Goal: Obtain resource: Download file/media

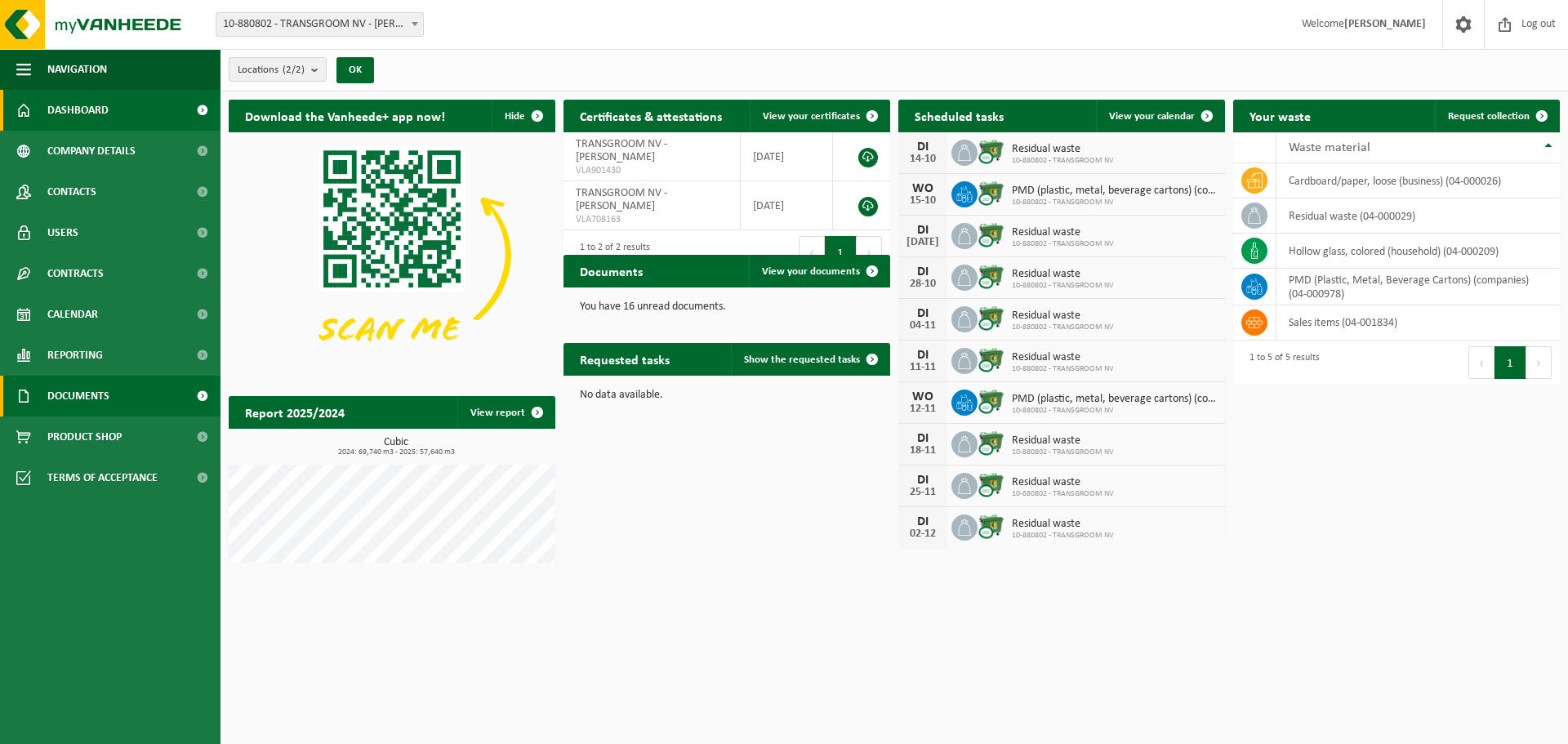
click at [74, 406] on span "Documents" at bounding box center [78, 396] width 62 height 41
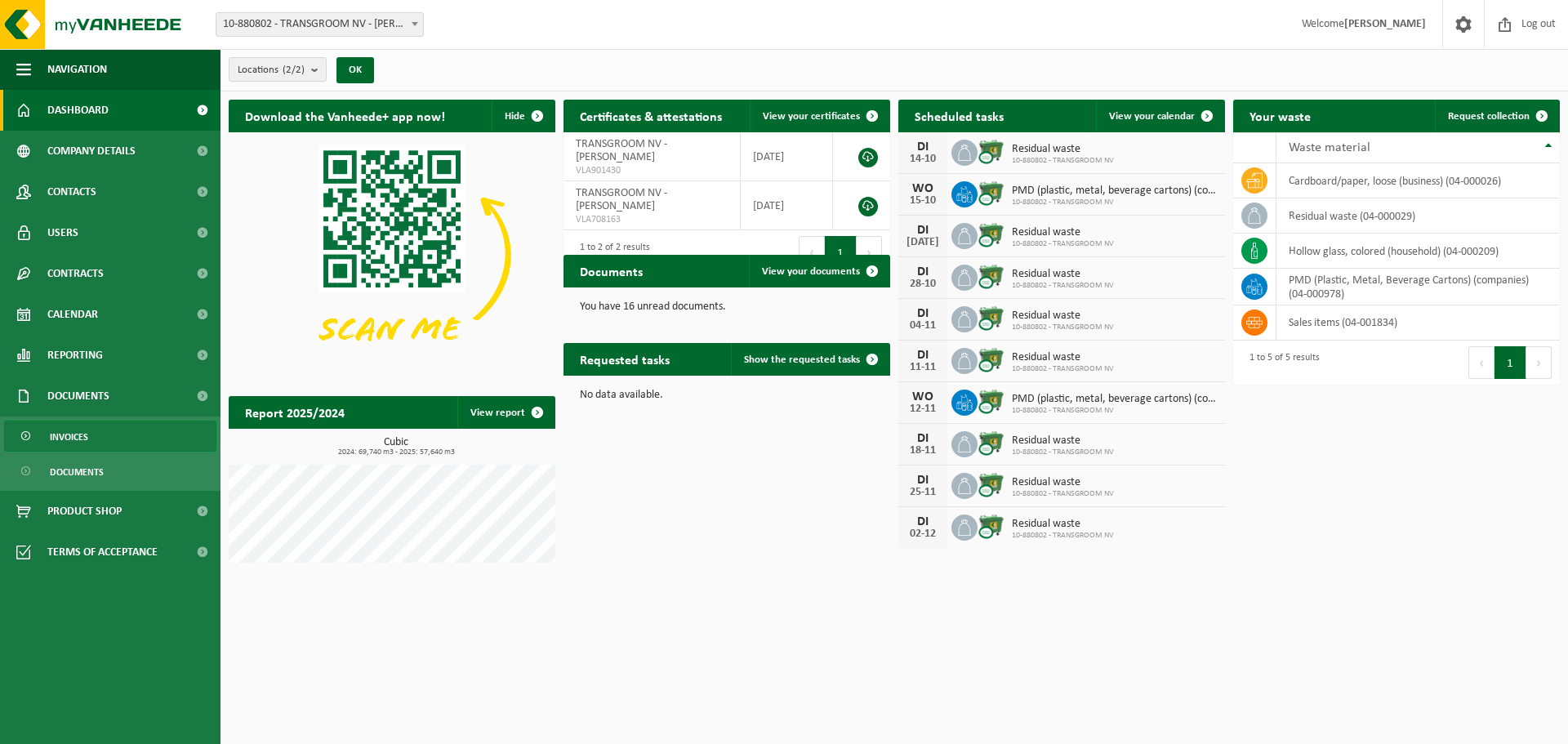
click at [67, 439] on font "Invoices" at bounding box center [69, 438] width 38 height 10
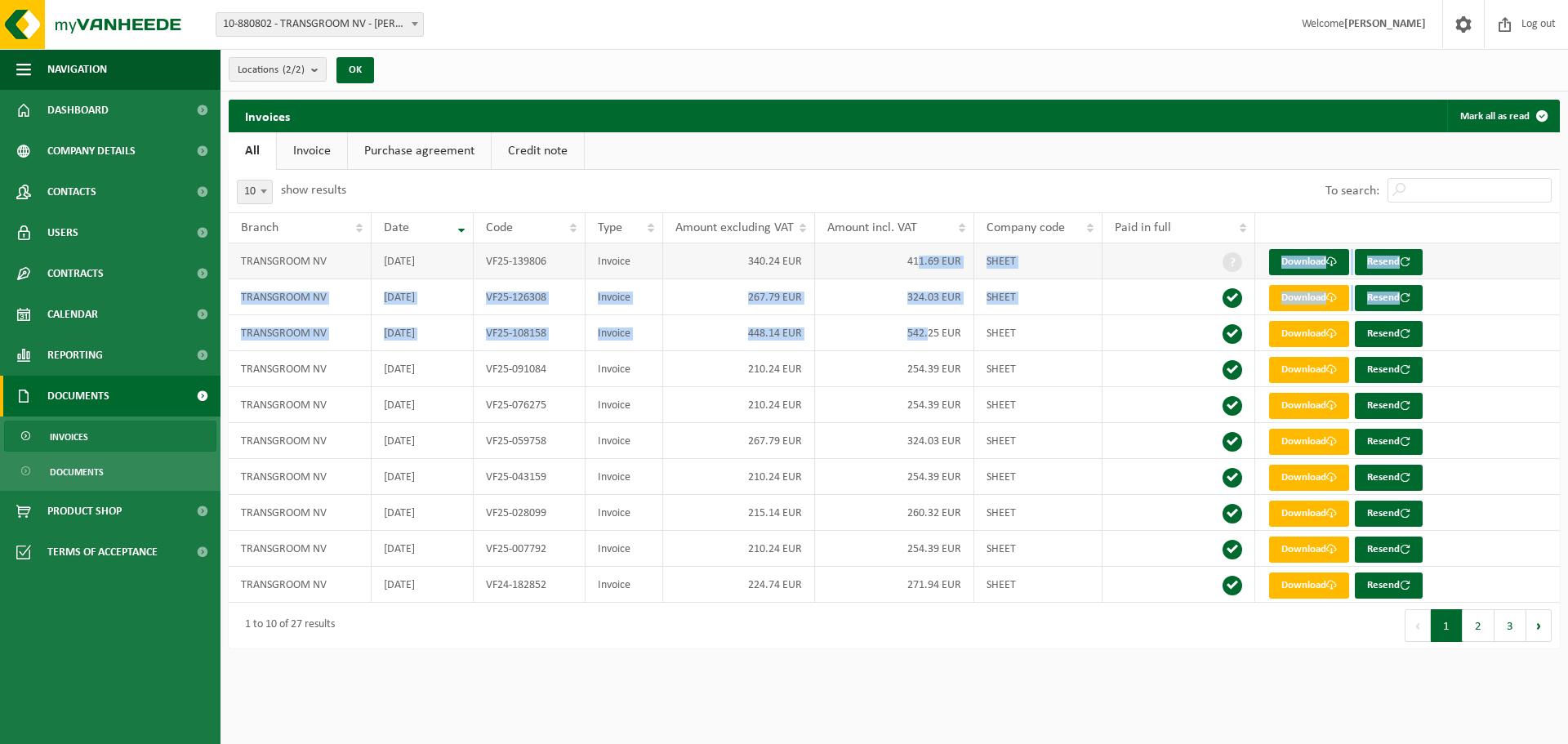
drag, startPoint x: 928, startPoint y: 335, endPoint x: 918, endPoint y: 275, distance: 60.8
click at [918, 275] on tbody "TRANSGROOM NV 2025-09-30 VF25-139806 Invoice 340.24 EUR 411.69 EUR SHEET Downlo…" at bounding box center [894, 423] width 1331 height 359
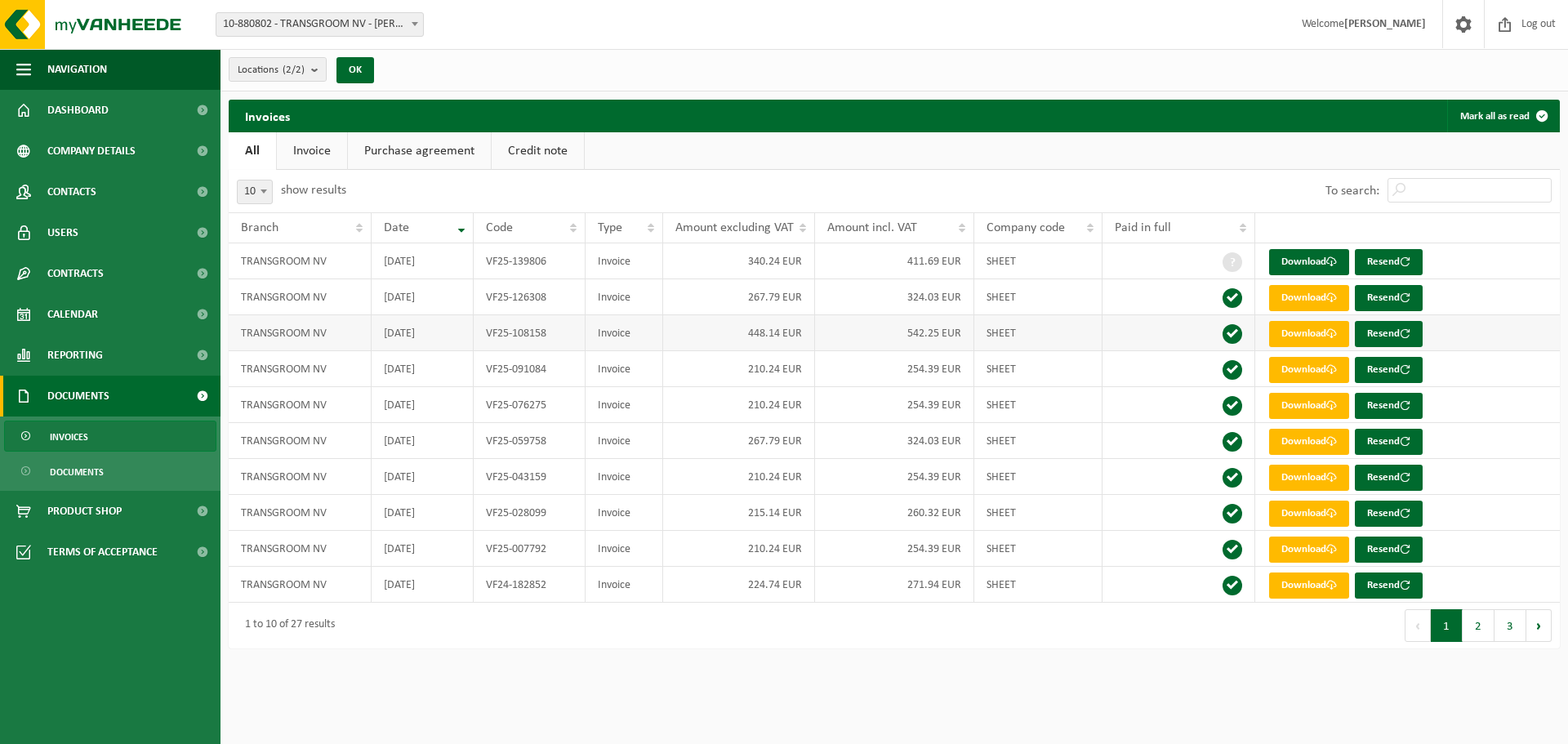
click at [936, 332] on font "542.25 EUR" at bounding box center [934, 333] width 54 height 12
click at [1315, 254] on link "Download" at bounding box center [1309, 262] width 80 height 26
